Goal: Navigation & Orientation: Find specific page/section

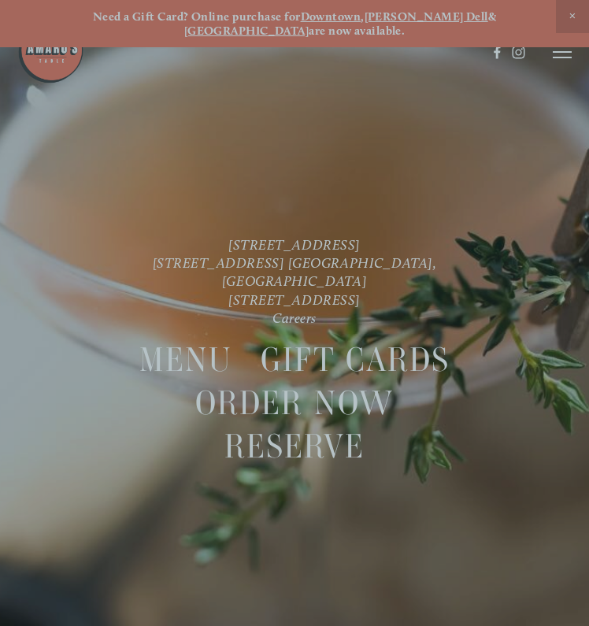
scroll to position [-20, 0]
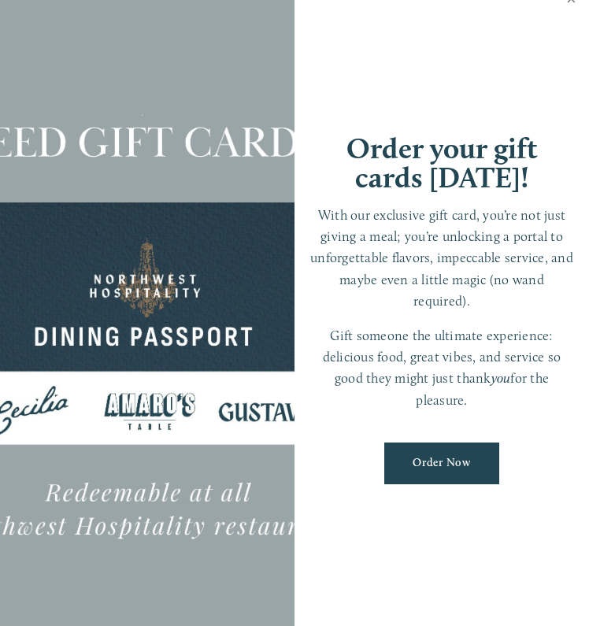
click at [572, 20] on link "Close" at bounding box center [571, 1] width 31 height 44
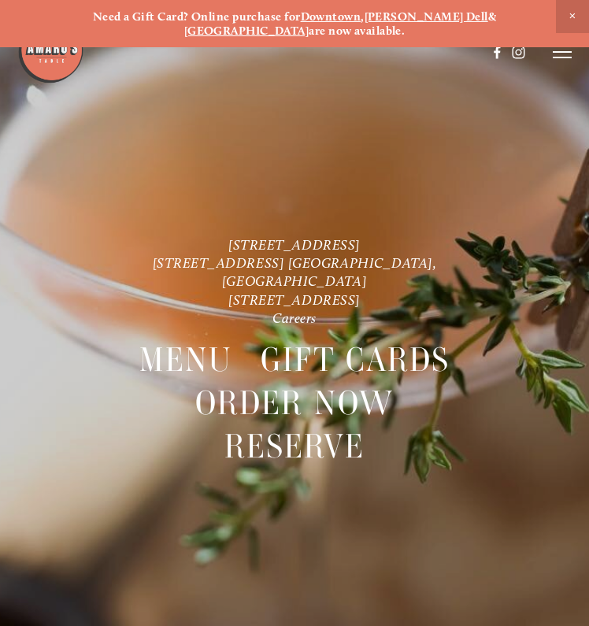
click at [558, 55] on icon at bounding box center [561, 52] width 19 height 14
click at [323, 53] on span "Order Now" at bounding box center [331, 51] width 56 height 13
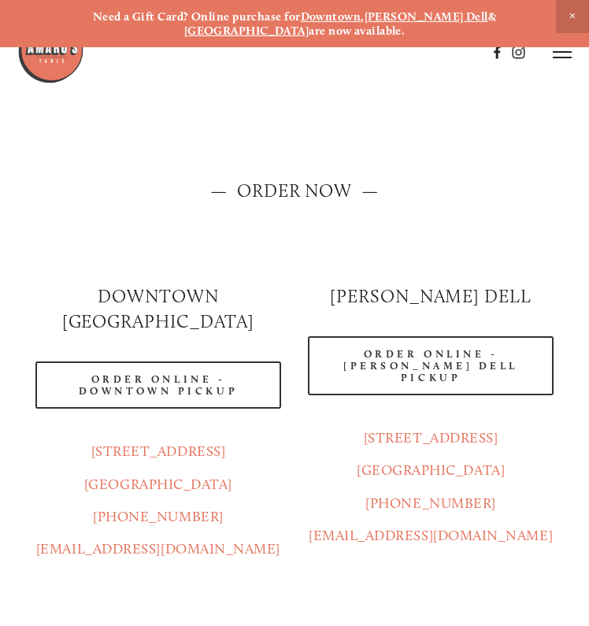
click at [569, 20] on span "Close Announcement" at bounding box center [572, 16] width 33 height 33
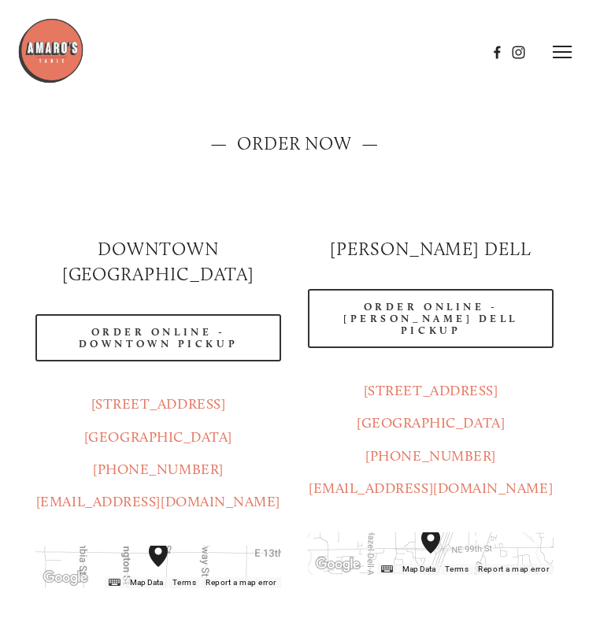
click at [563, 54] on icon at bounding box center [561, 52] width 19 height 14
click at [276, 51] on span "Menu" at bounding box center [278, 51] width 29 height 13
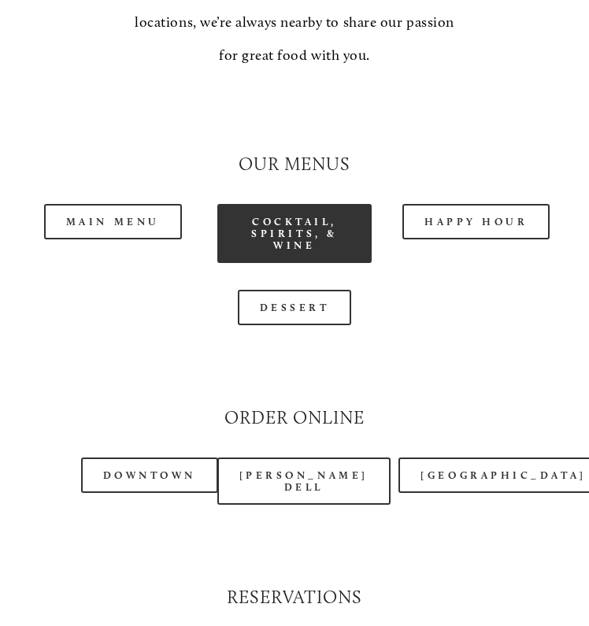
scroll to position [1410, 0]
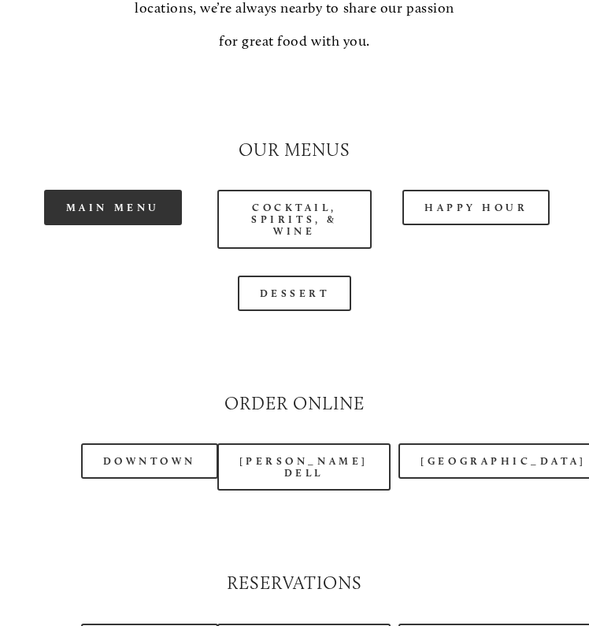
click at [162, 196] on link "Main Menu" at bounding box center [113, 207] width 138 height 35
